Goal: Task Accomplishment & Management: Manage account settings

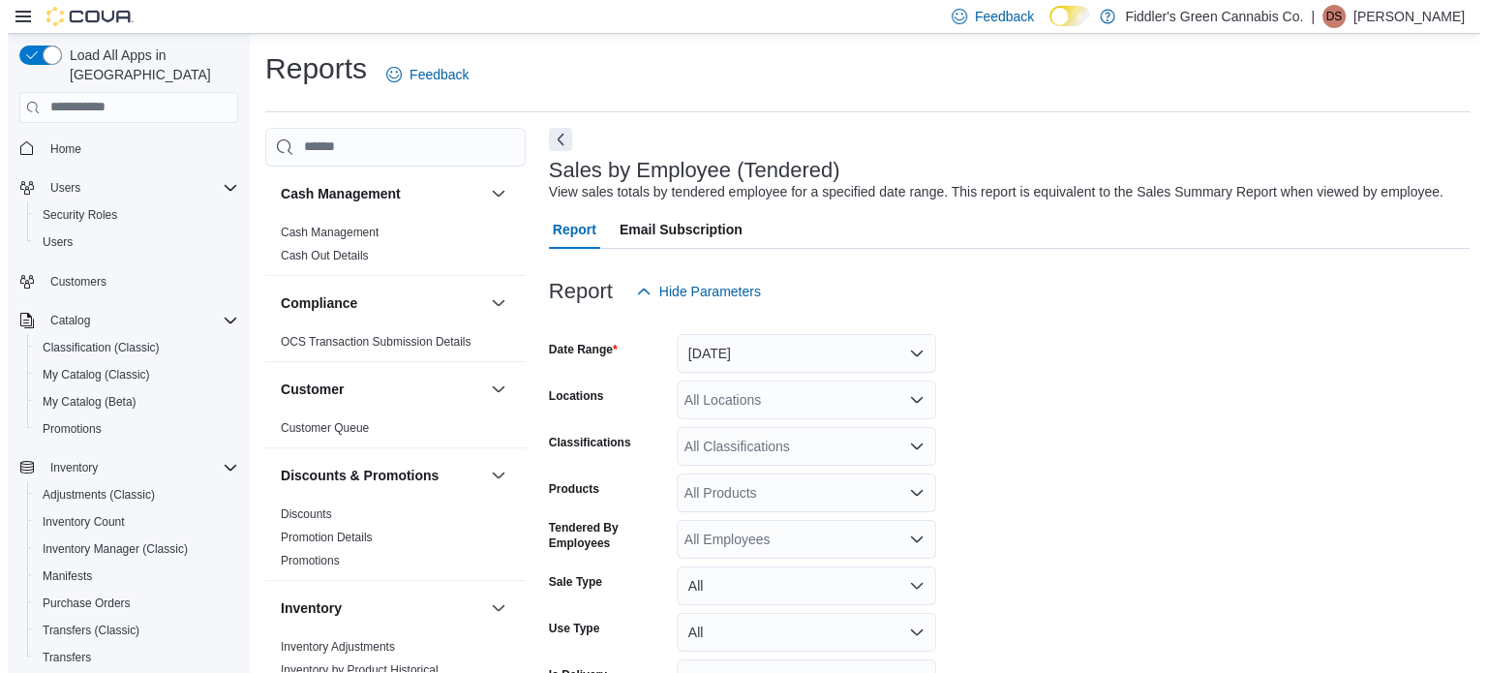
scroll to position [248, 0]
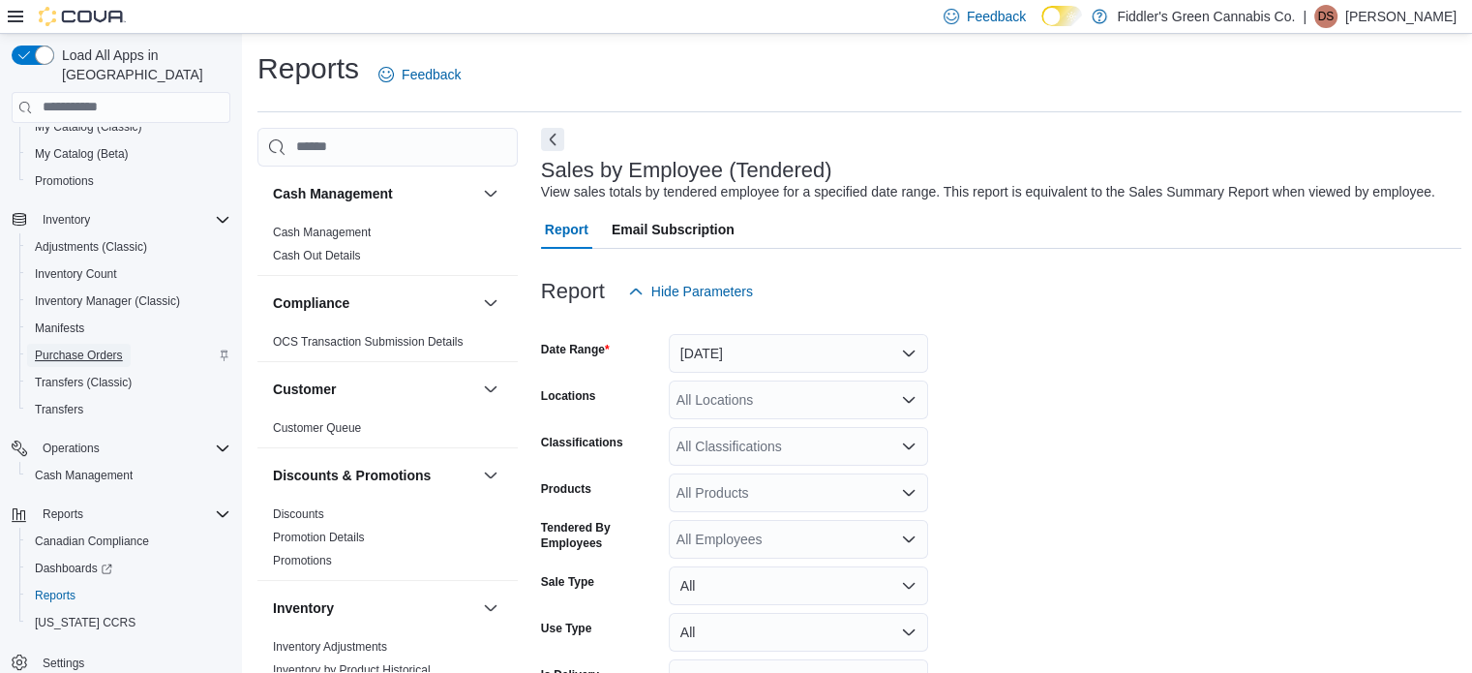
click at [52, 348] on span "Purchase Orders" at bounding box center [79, 355] width 88 height 15
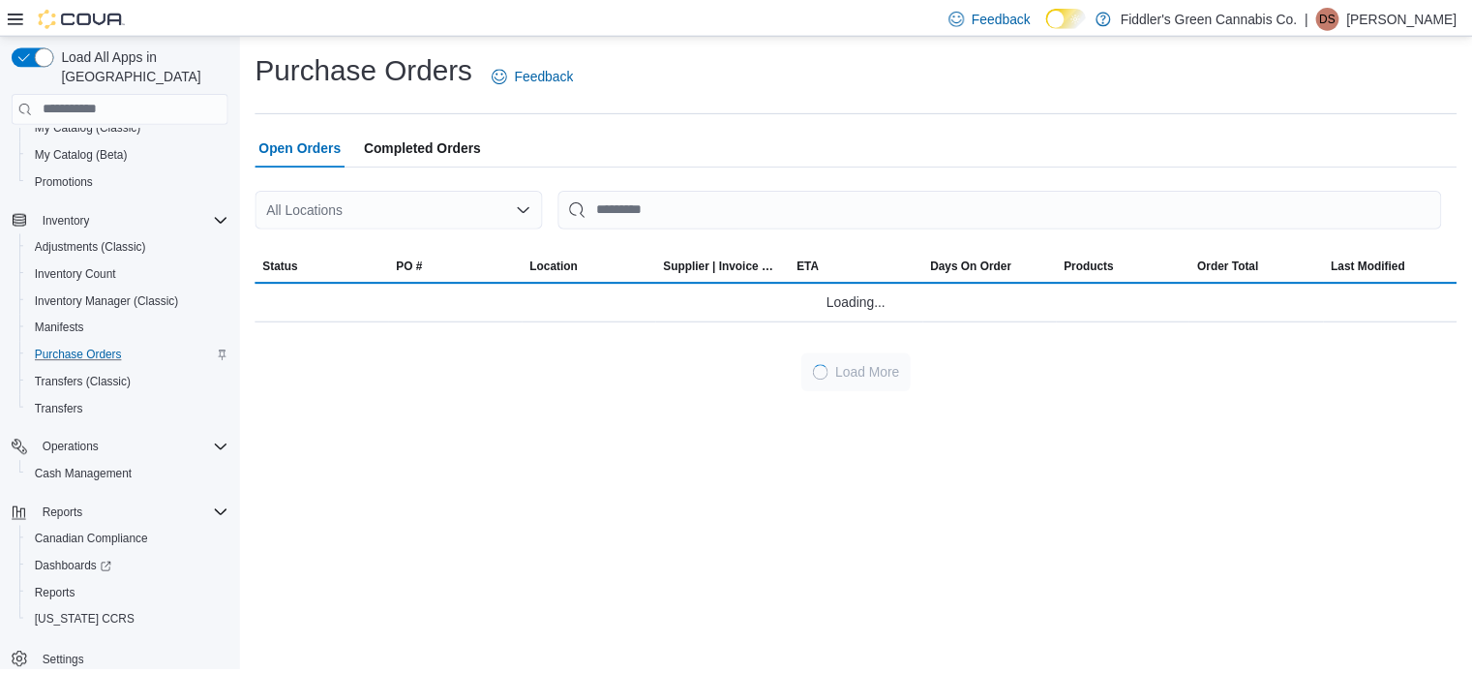
scroll to position [197, 0]
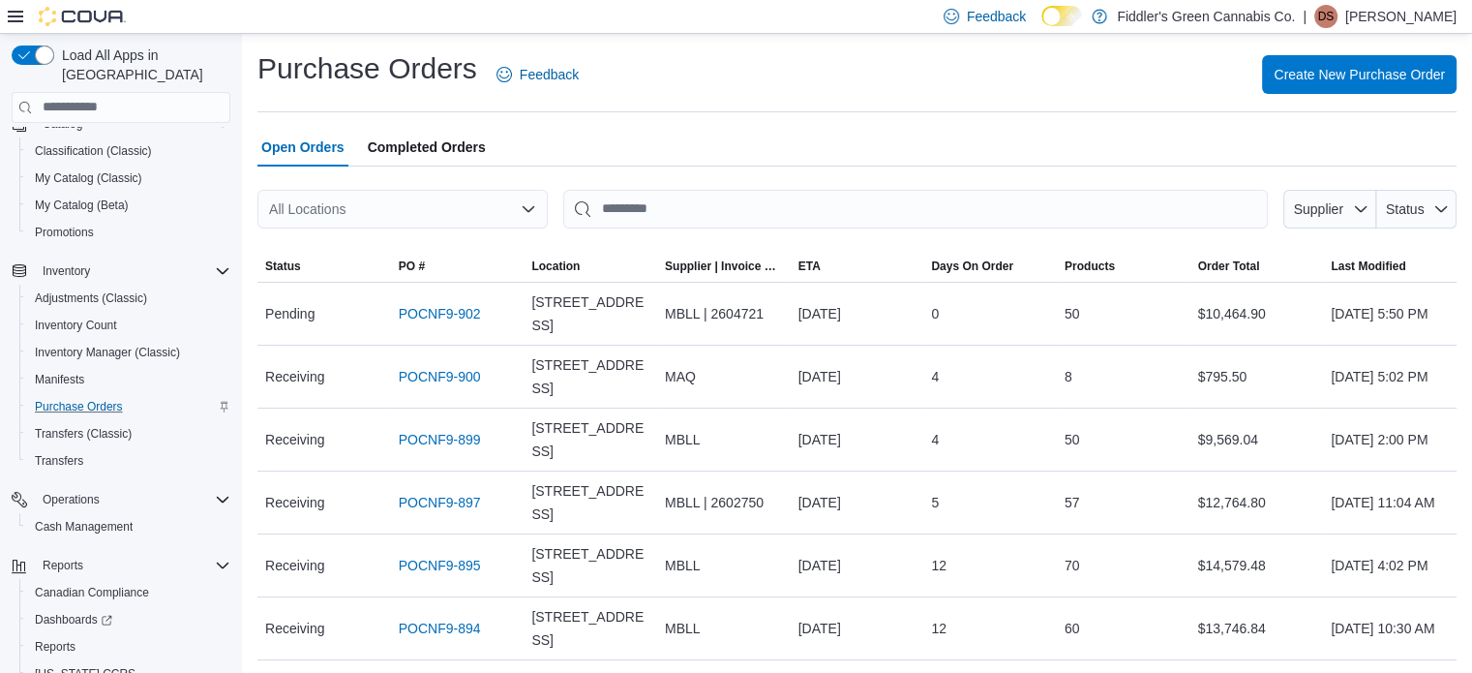
click at [1406, 14] on p "Dakota S" at bounding box center [1401, 16] width 111 height 23
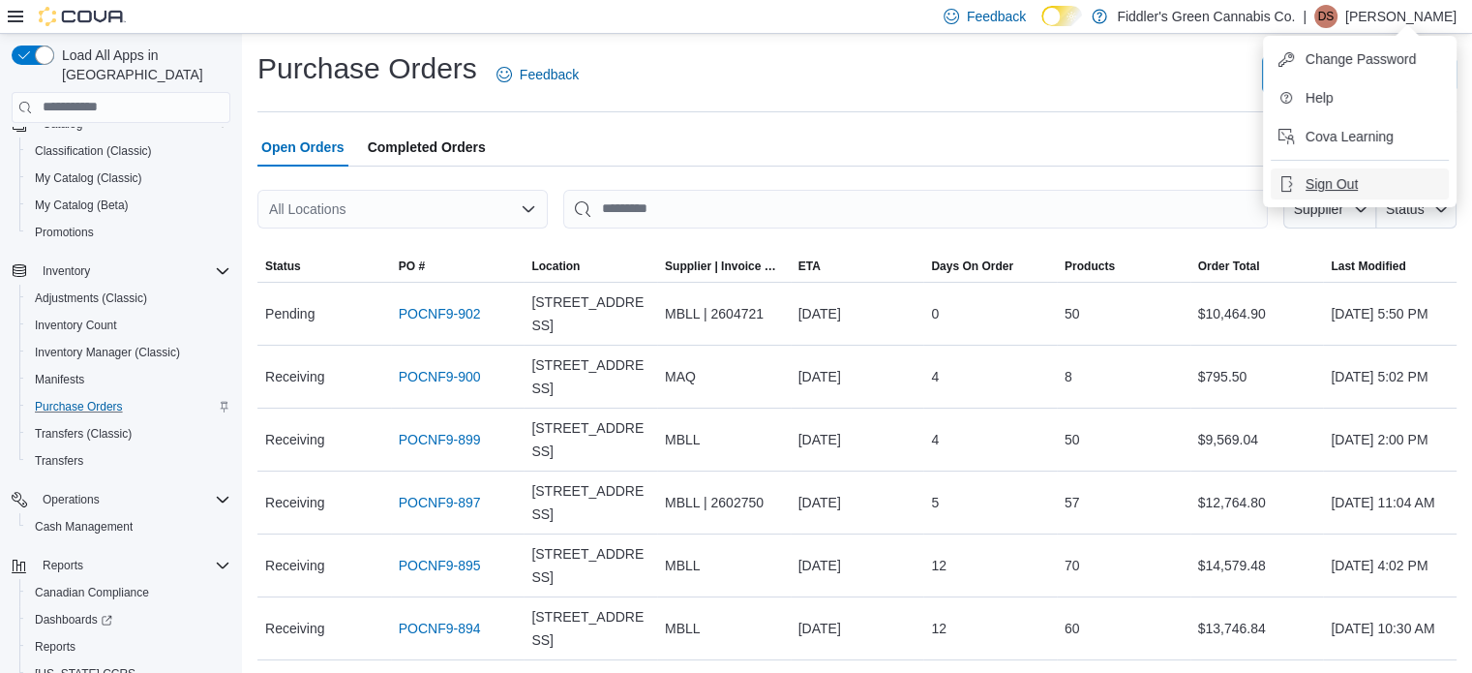
click at [1320, 186] on span "Sign Out" at bounding box center [1332, 183] width 52 height 19
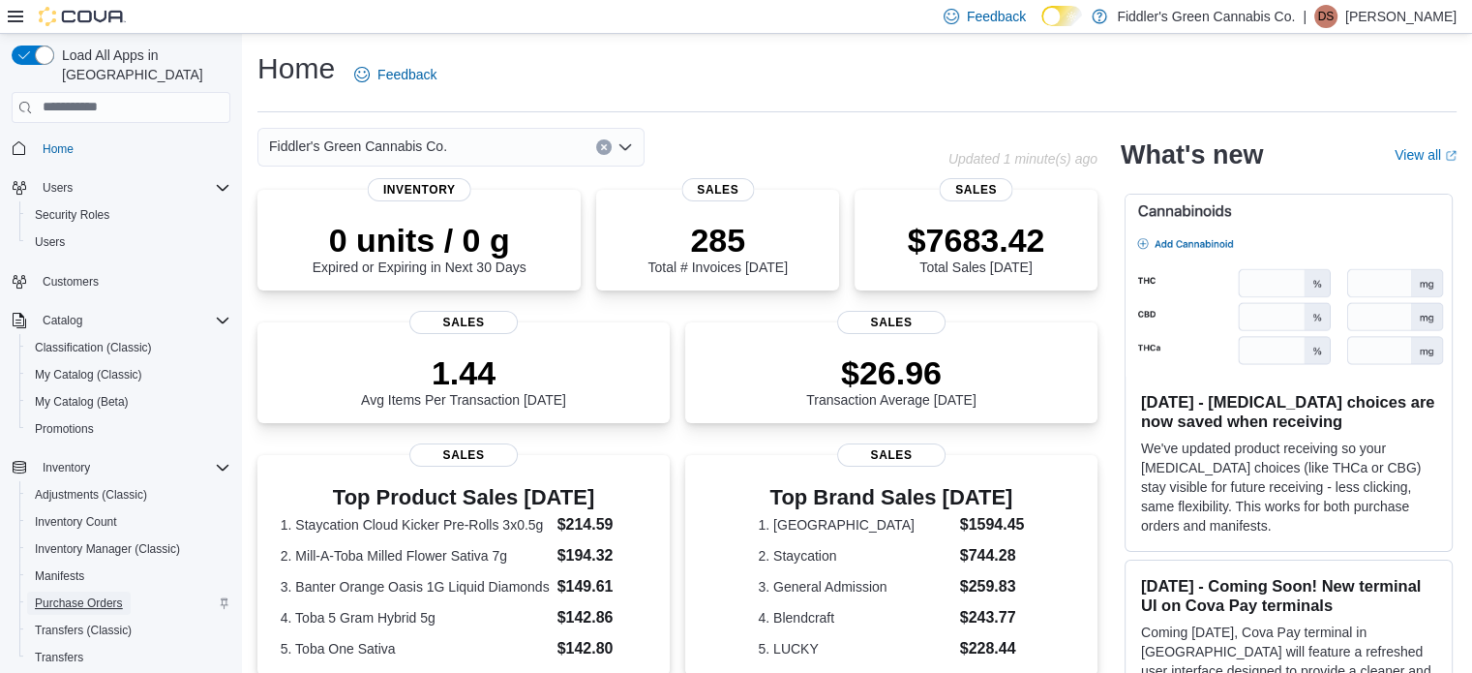
click at [75, 595] on span "Purchase Orders" at bounding box center [79, 602] width 88 height 15
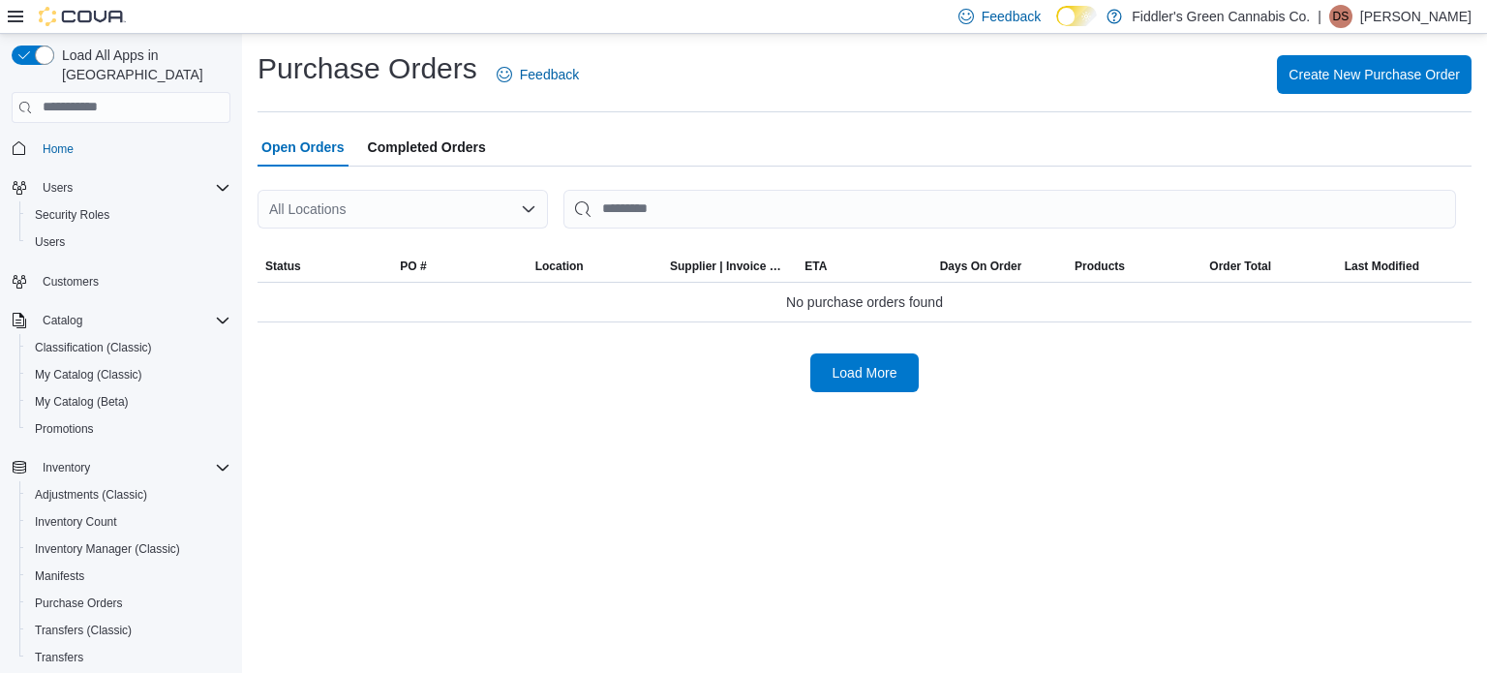
click at [699, 88] on div "Create New Purchase Order" at bounding box center [1036, 74] width 869 height 39
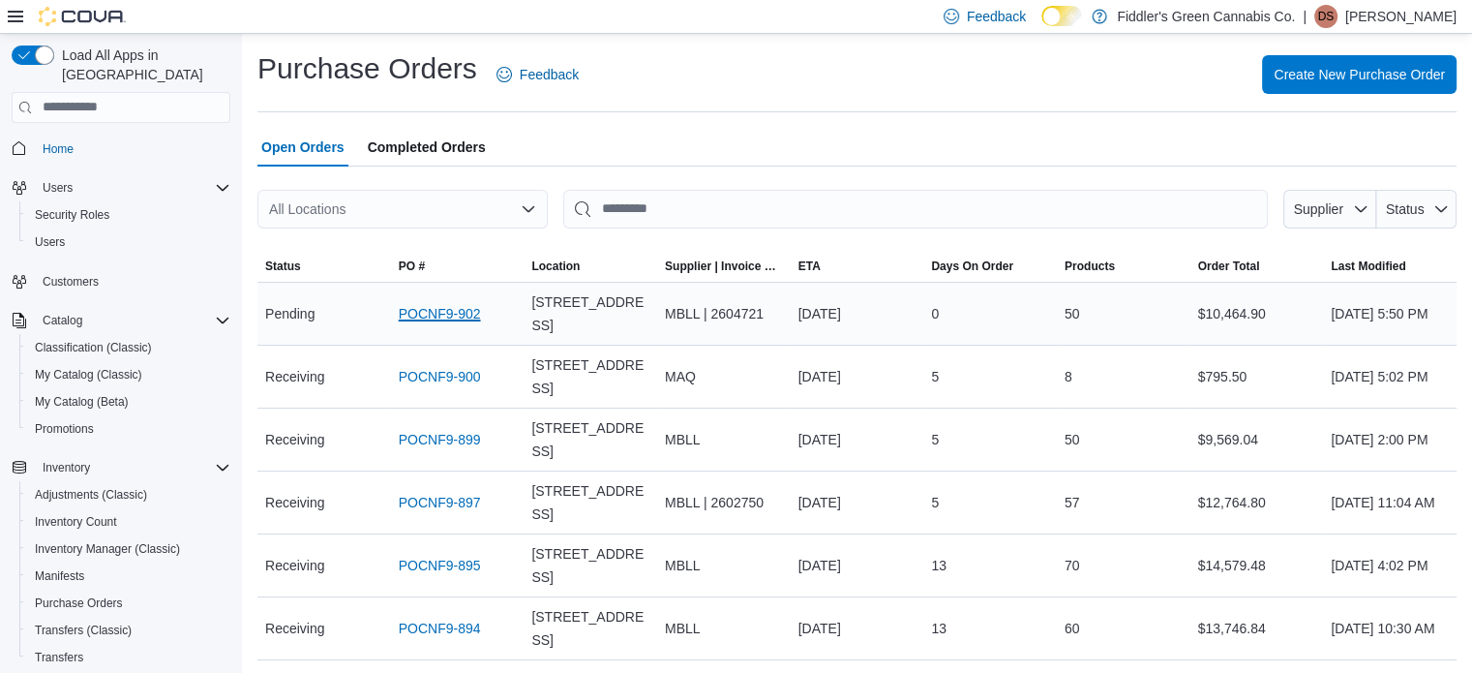
click at [440, 317] on link "POCNF9-902" at bounding box center [440, 313] width 82 height 23
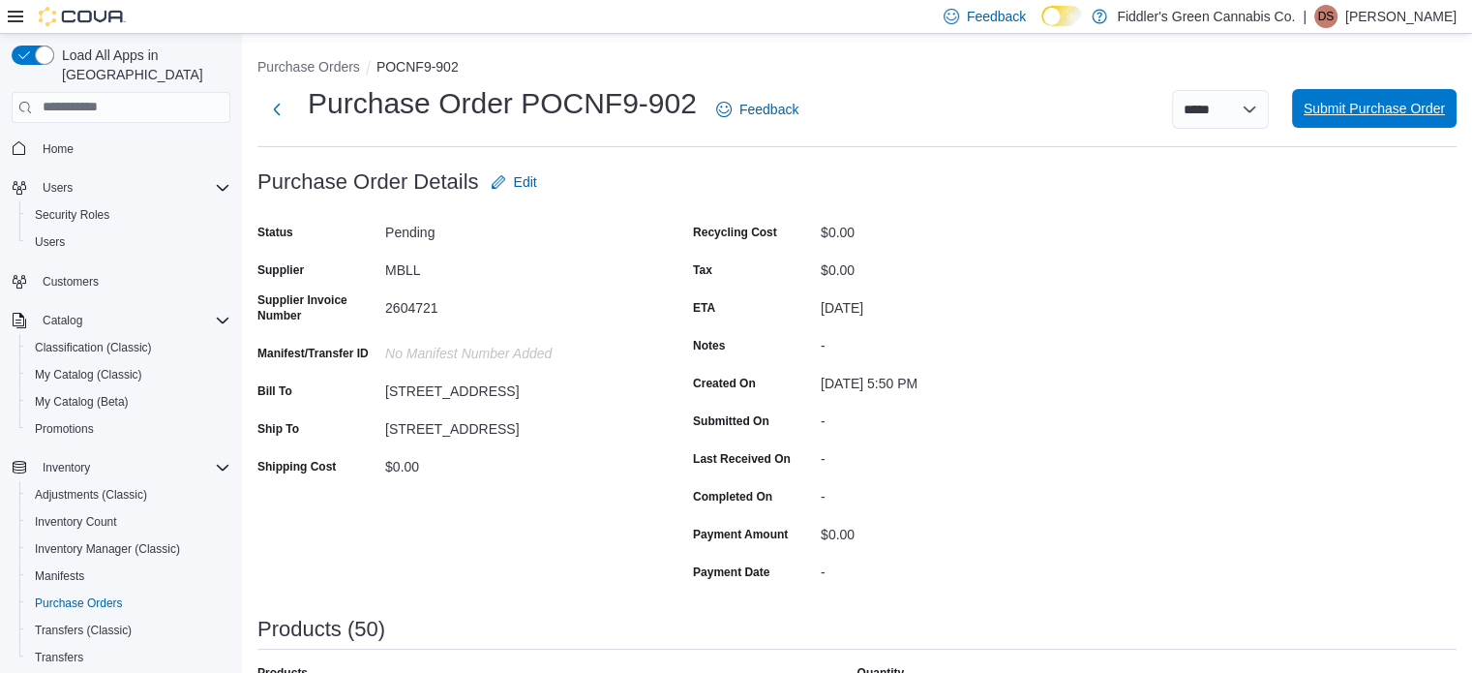
click at [1434, 105] on span "Submit Purchase Order" at bounding box center [1374, 108] width 141 height 19
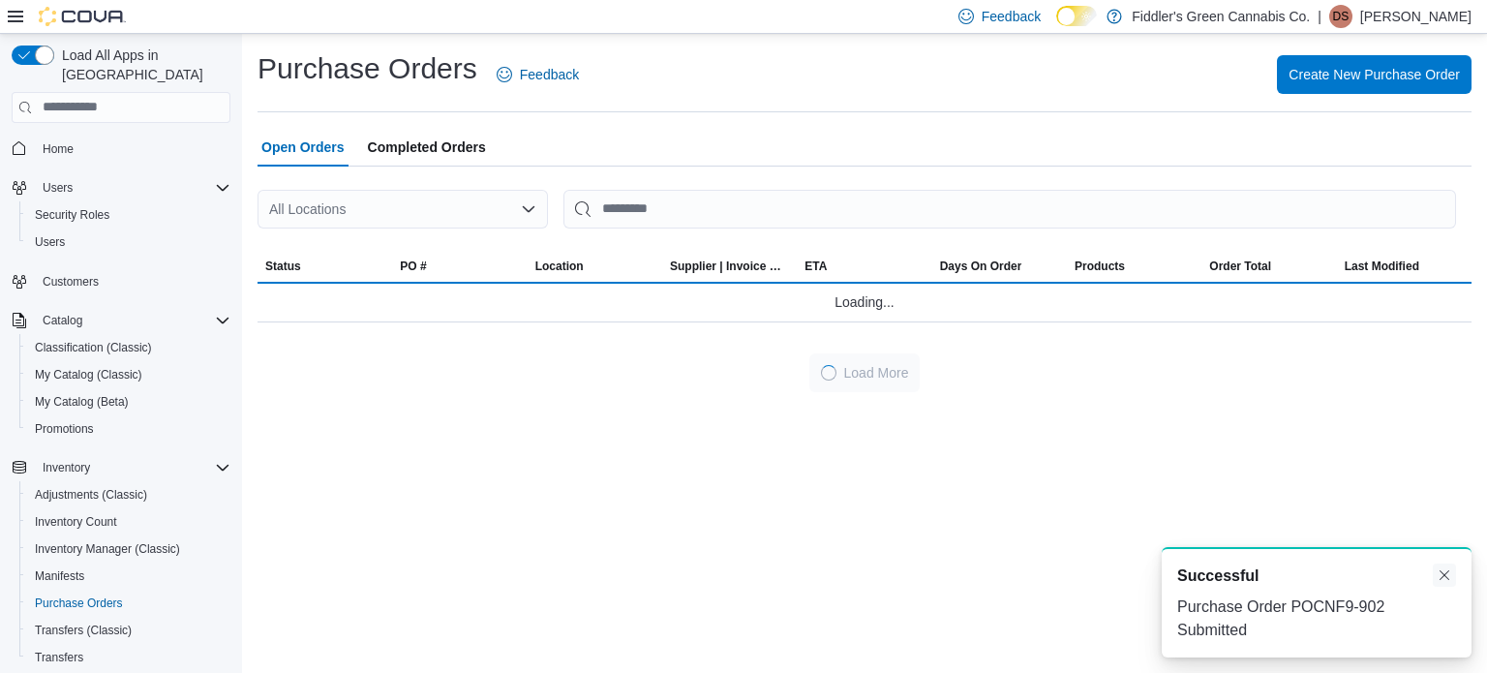
click at [1448, 584] on button "Dismiss toast" at bounding box center [1444, 574] width 23 height 23
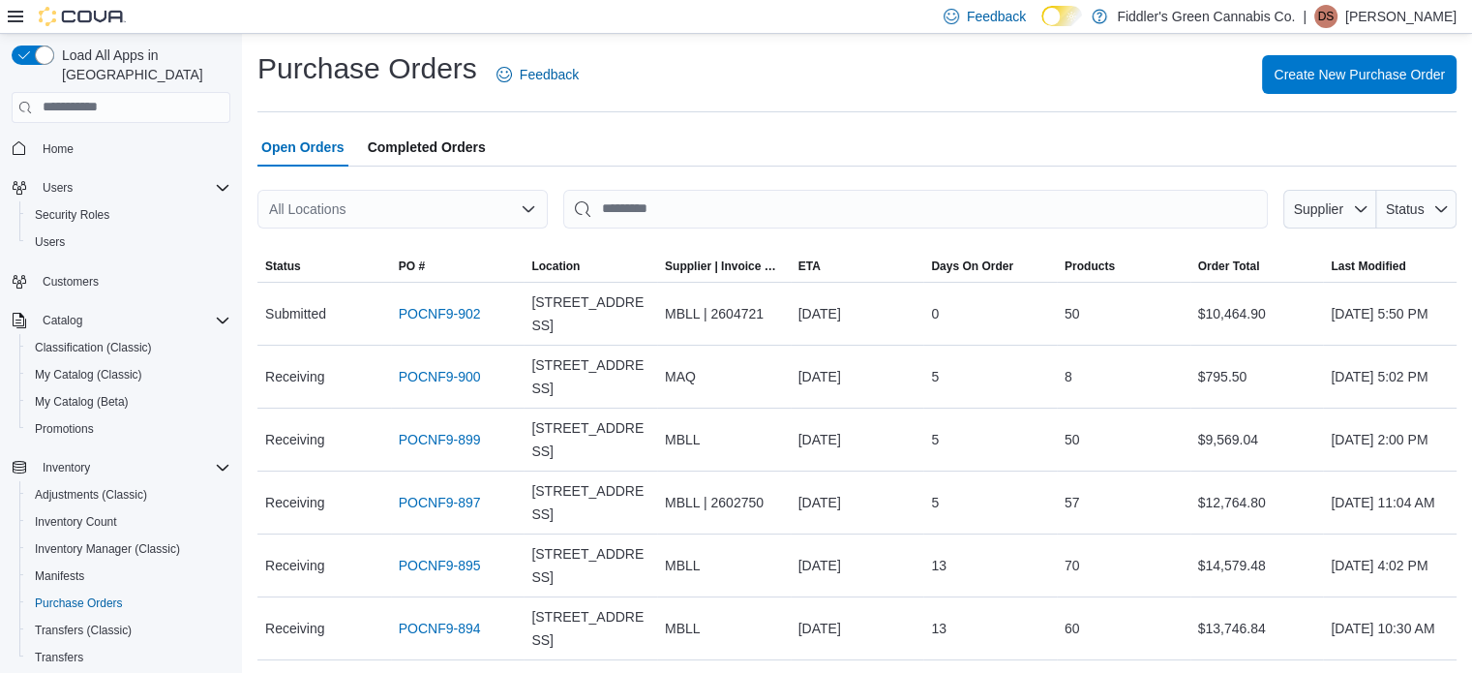
click at [929, 56] on div "Create New Purchase Order" at bounding box center [1029, 74] width 855 height 39
click at [1434, 19] on p "Dakota S" at bounding box center [1401, 16] width 111 height 23
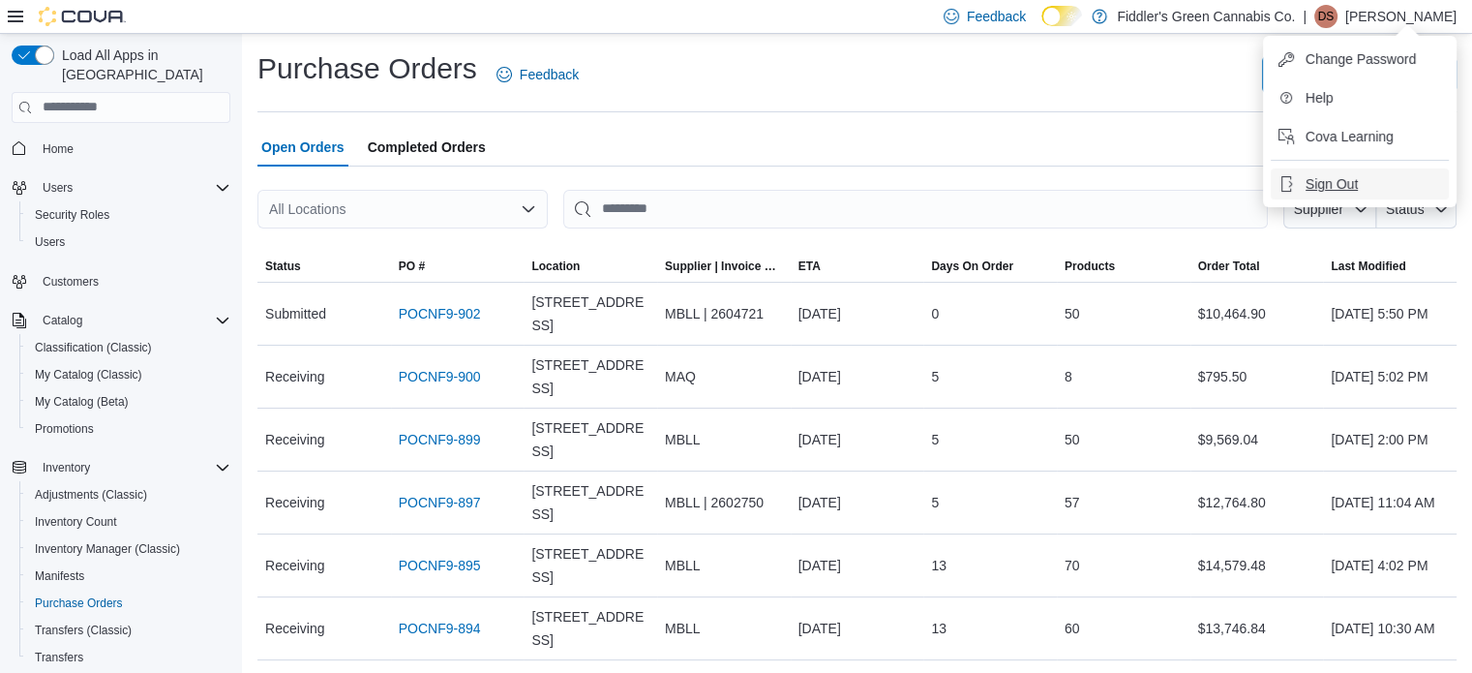
click at [1310, 182] on span "Sign Out" at bounding box center [1332, 183] width 52 height 19
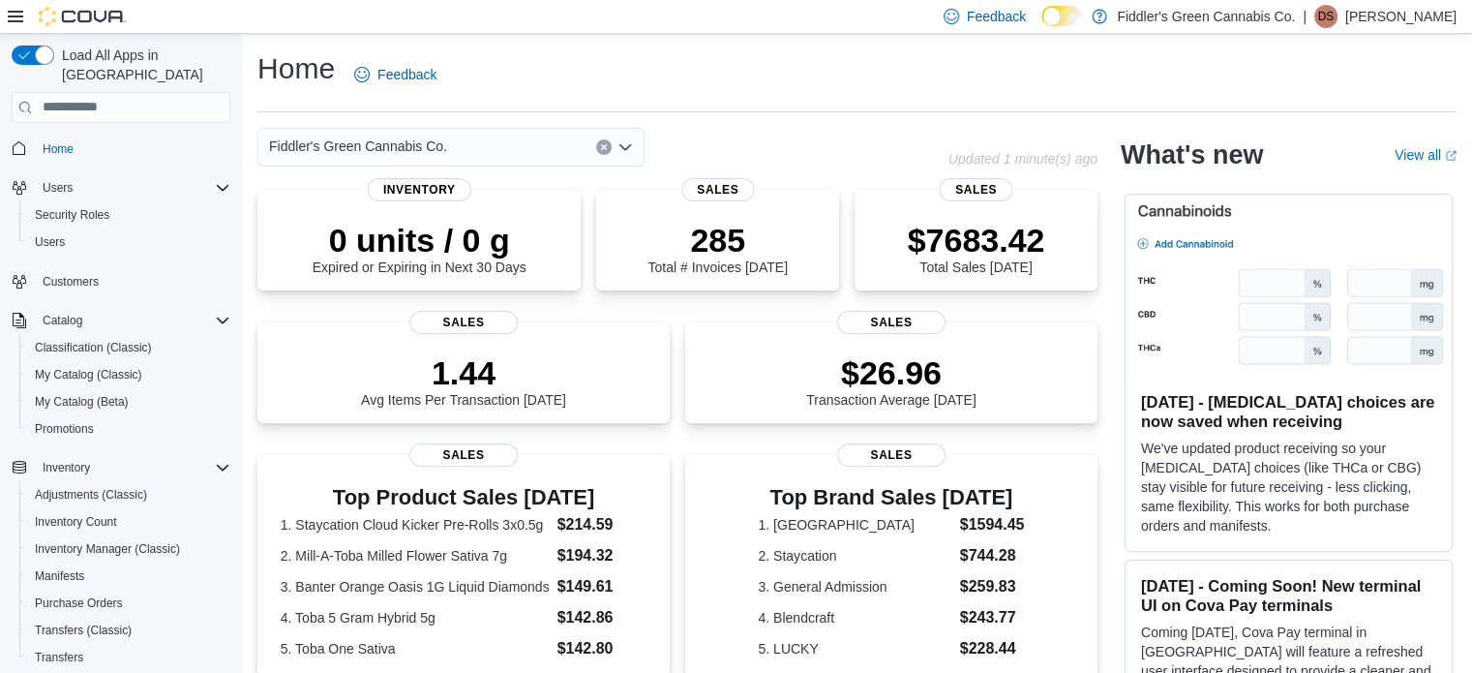
click at [1429, 14] on p "Dakota S" at bounding box center [1401, 16] width 111 height 23
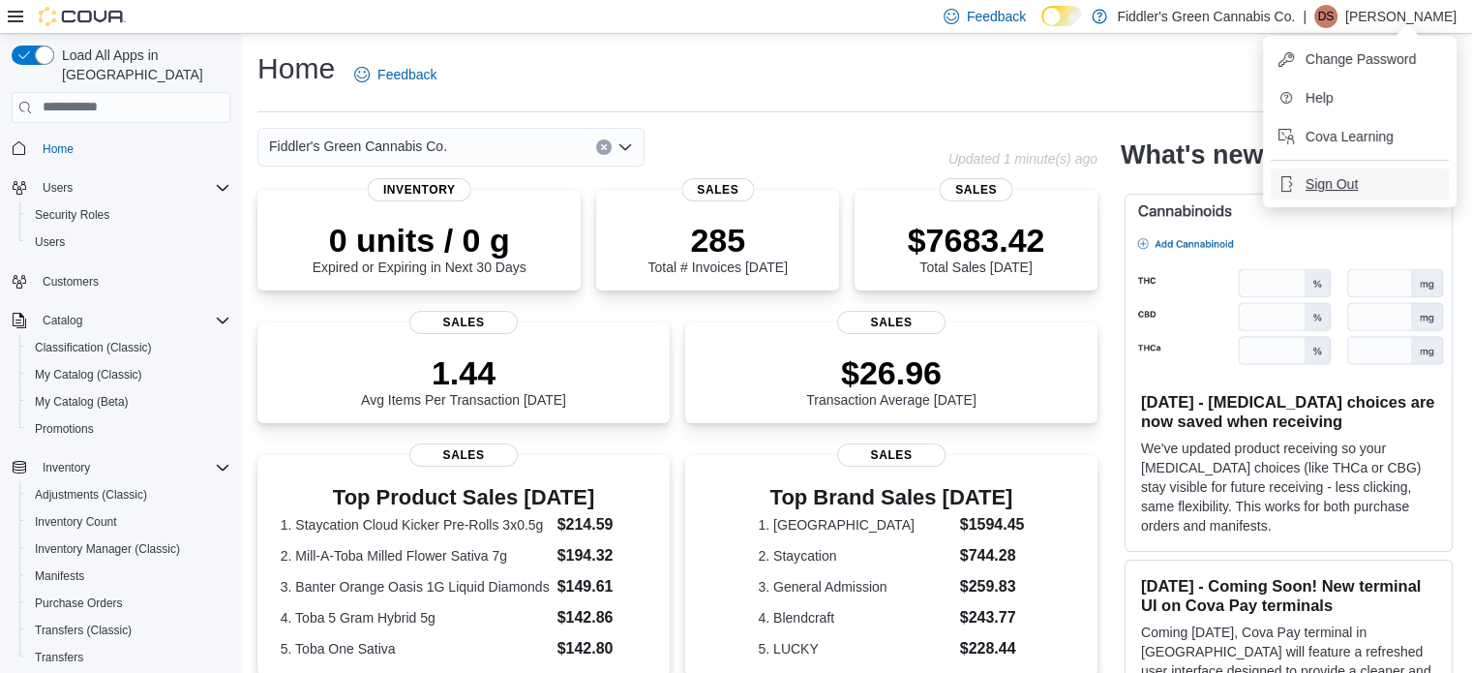
click at [1363, 187] on button "Sign Out" at bounding box center [1360, 183] width 178 height 31
